Goal: Transaction & Acquisition: Download file/media

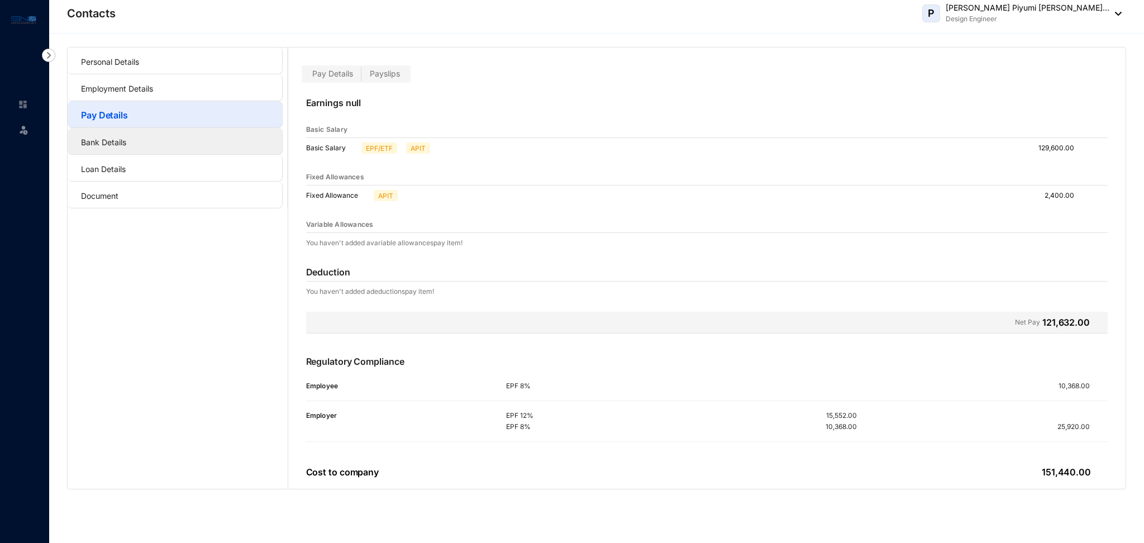
click at [101, 141] on link "Bank Details" at bounding box center [103, 141] width 45 height 9
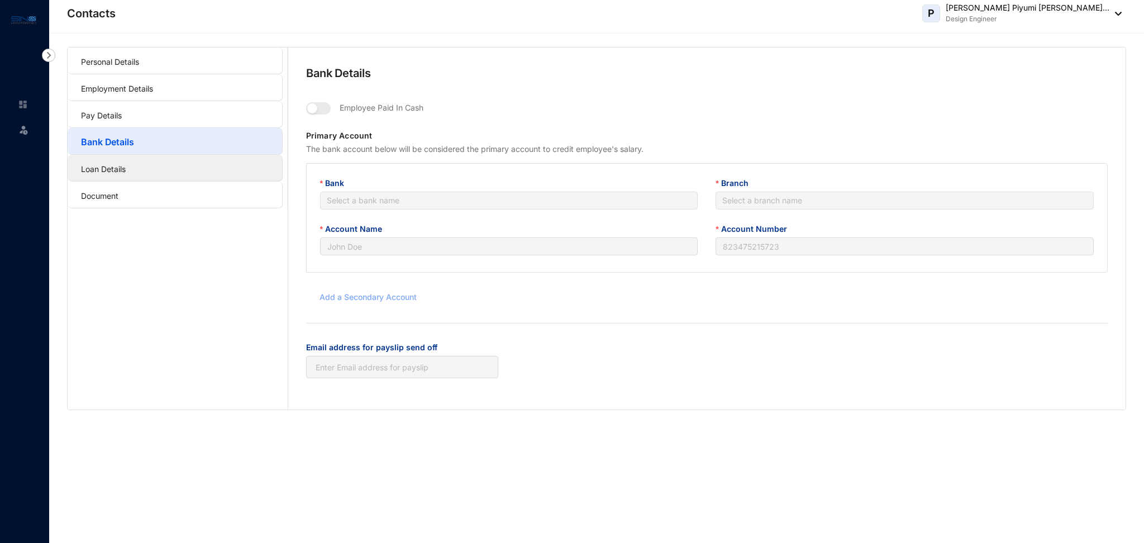
click at [99, 166] on link "Loan Details" at bounding box center [103, 168] width 45 height 9
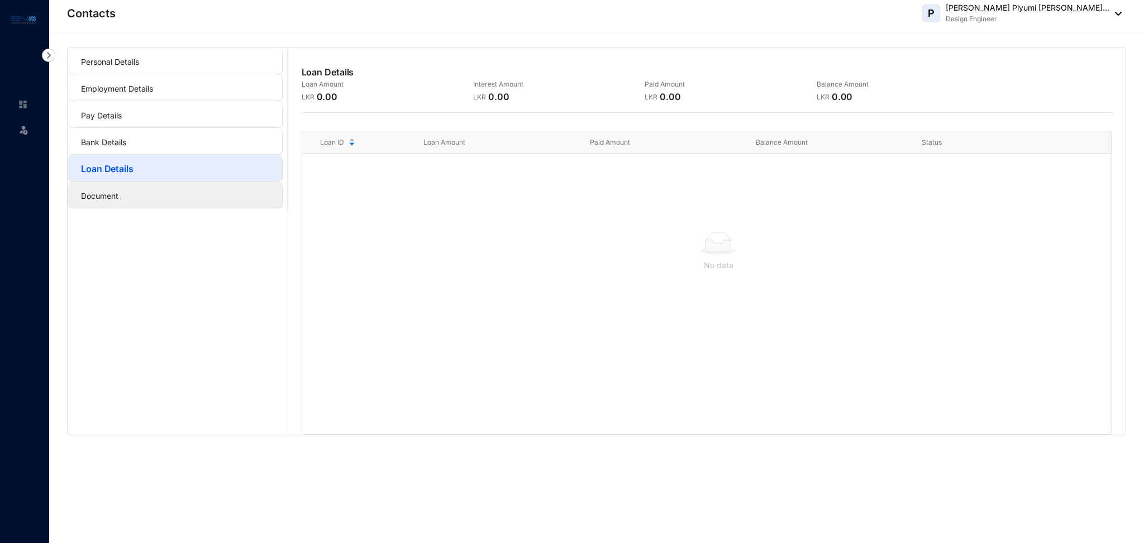
click at [100, 191] on link "Document" at bounding box center [99, 195] width 37 height 9
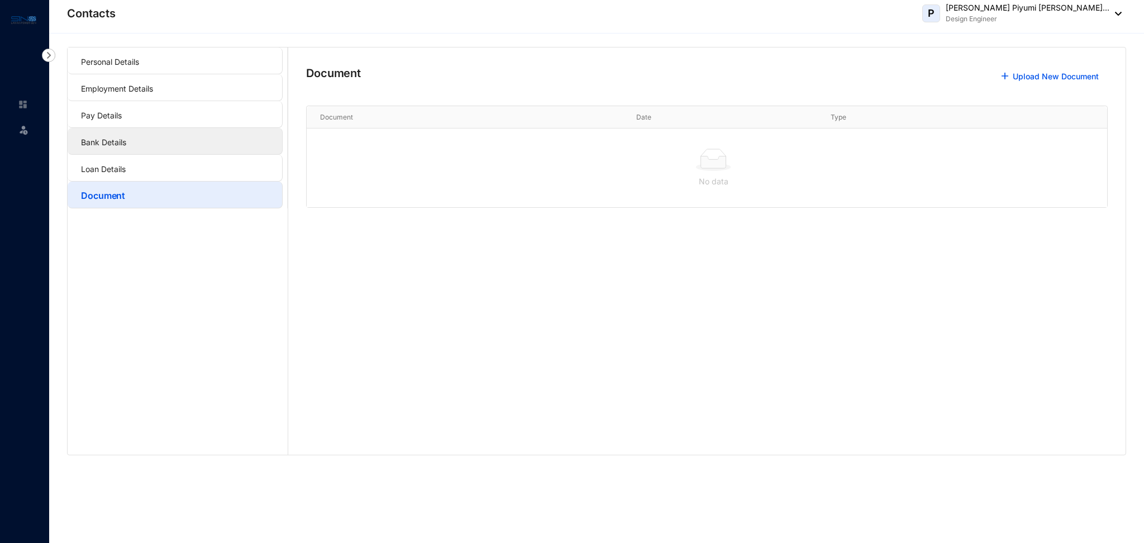
click at [117, 141] on link "Bank Details" at bounding box center [103, 141] width 45 height 9
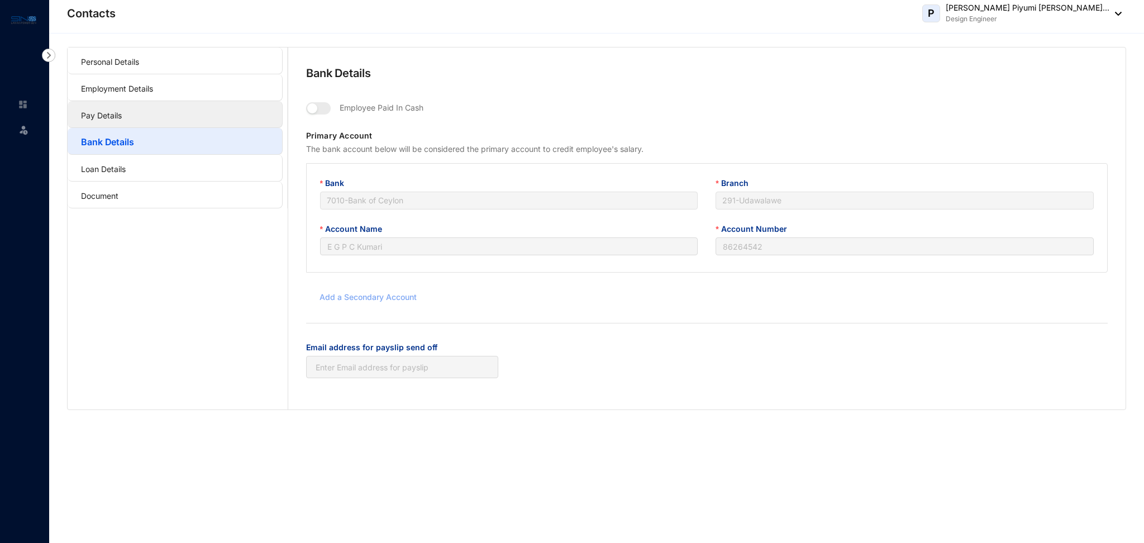
click at [112, 116] on link "Pay Details" at bounding box center [101, 115] width 41 height 9
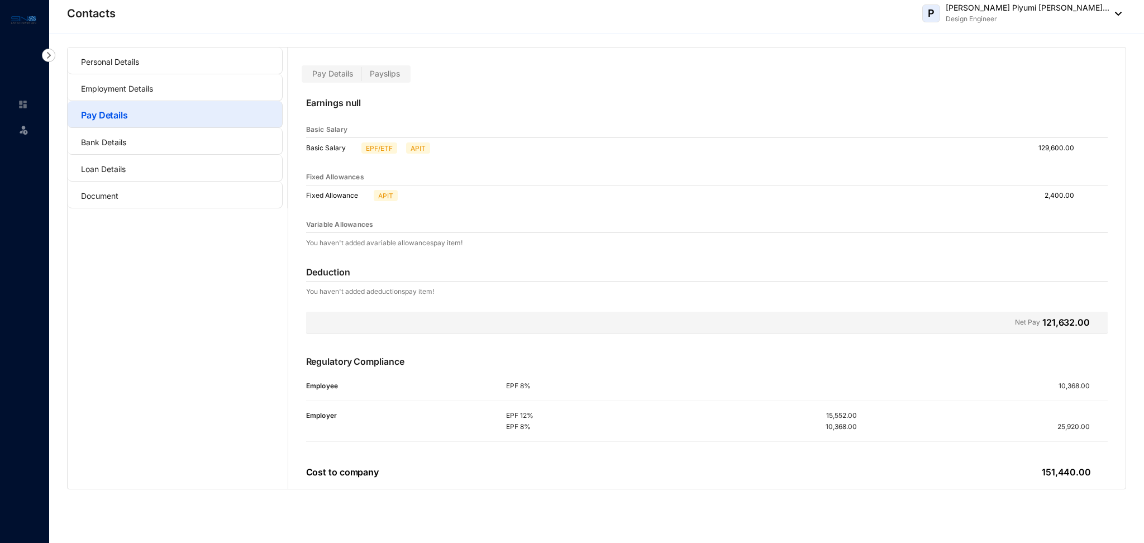
click at [318, 74] on span "Pay Details" at bounding box center [332, 73] width 41 height 9
click at [304, 76] on input "Pay Details" at bounding box center [304, 76] width 0 height 0
click at [323, 74] on span "Pay Details" at bounding box center [332, 73] width 41 height 9
click at [304, 76] on input "Pay Details" at bounding box center [304, 76] width 0 height 0
click at [345, 75] on span "Pay Details" at bounding box center [332, 73] width 41 height 9
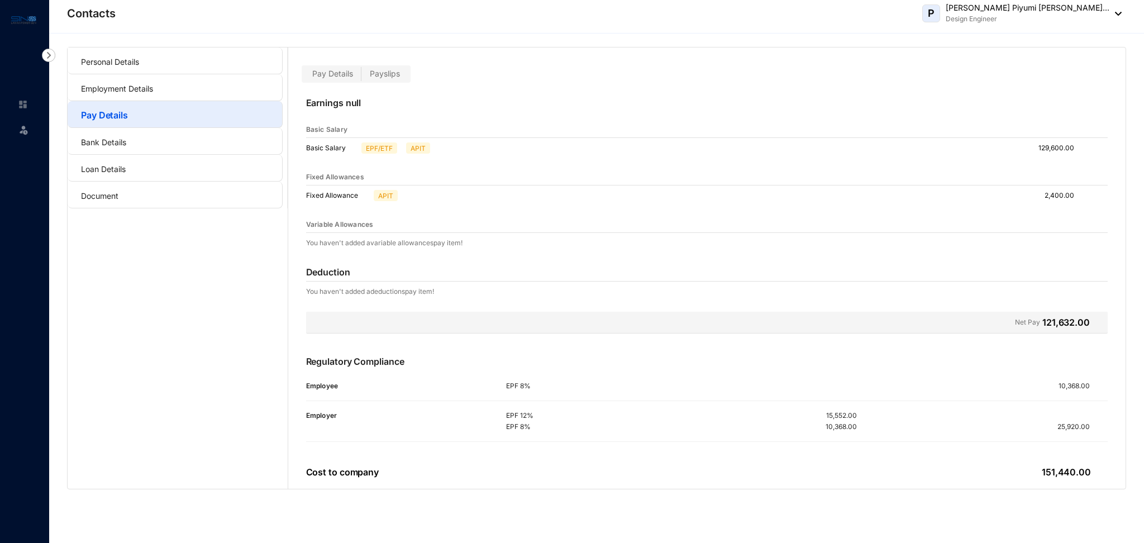
click at [381, 76] on span "Payslips" at bounding box center [385, 73] width 30 height 9
click at [361, 76] on input "Payslips" at bounding box center [361, 76] width 0 height 0
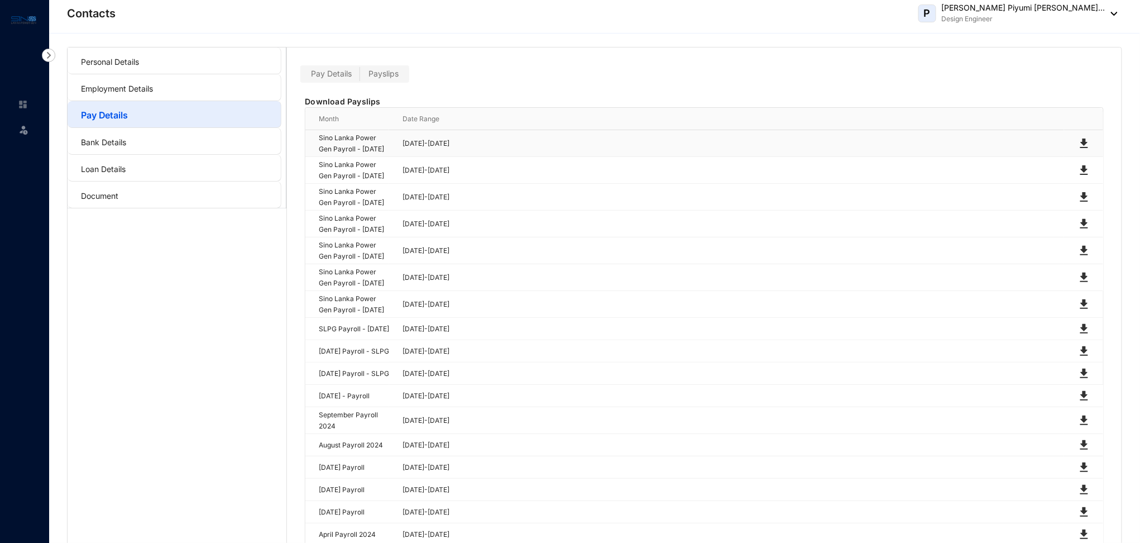
click at [1084, 150] on img at bounding box center [1084, 143] width 13 height 13
click at [1086, 177] on img at bounding box center [1084, 170] width 13 height 13
click at [1083, 204] on img at bounding box center [1084, 196] width 13 height 13
click at [1083, 231] on img at bounding box center [1084, 223] width 13 height 13
click at [1083, 257] on img at bounding box center [1084, 250] width 13 height 13
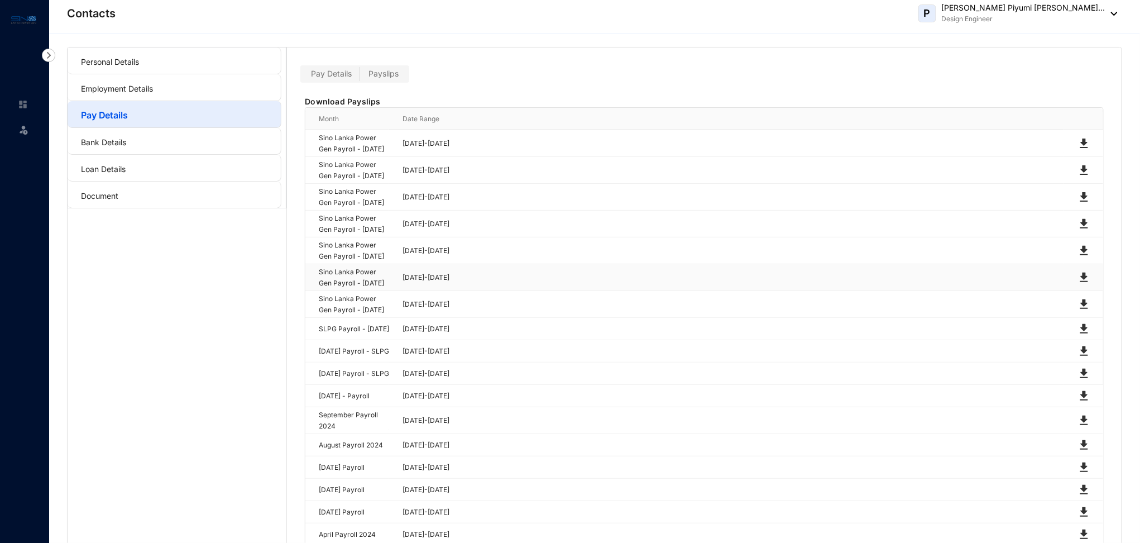
click at [1083, 284] on img at bounding box center [1084, 277] width 13 height 13
